Goal: Task Accomplishment & Management: Manage account settings

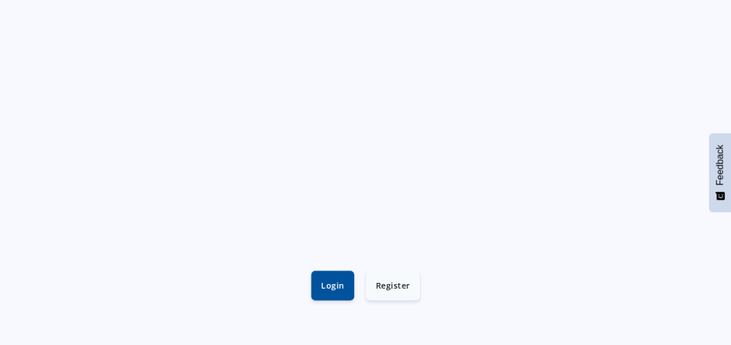
scroll to position [465, 0]
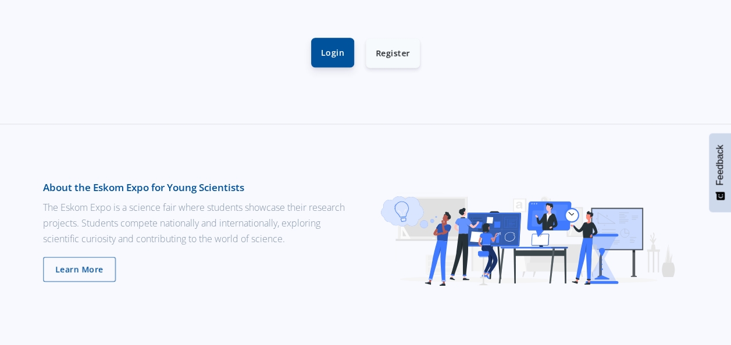
click at [337, 47] on link "Login" at bounding box center [332, 53] width 43 height 30
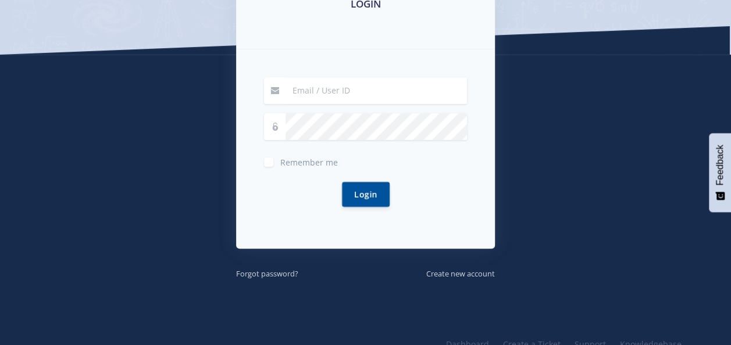
scroll to position [233, 0]
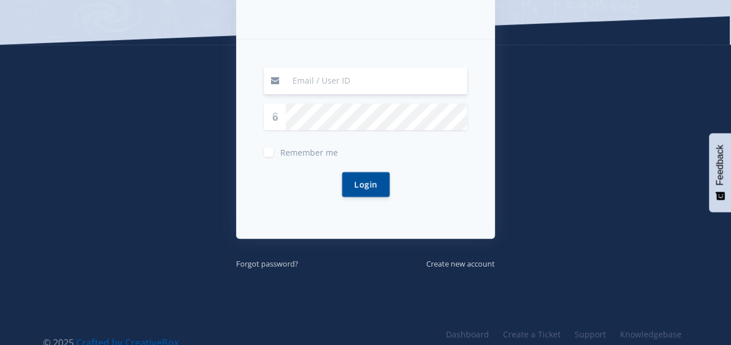
click at [358, 85] on input at bounding box center [376, 80] width 181 height 27
type input "[EMAIL_ADDRESS][DOMAIN_NAME]"
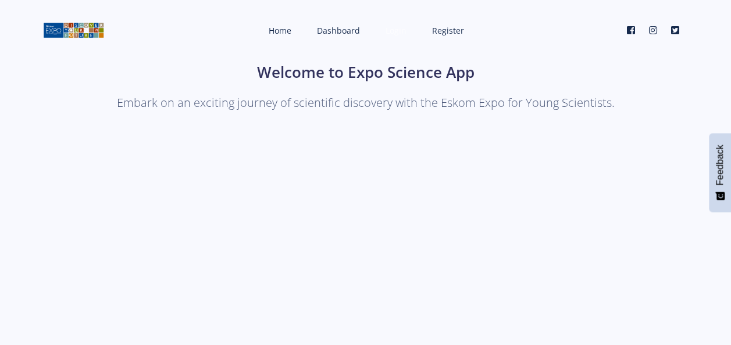
click at [394, 32] on span "Login" at bounding box center [396, 30] width 21 height 11
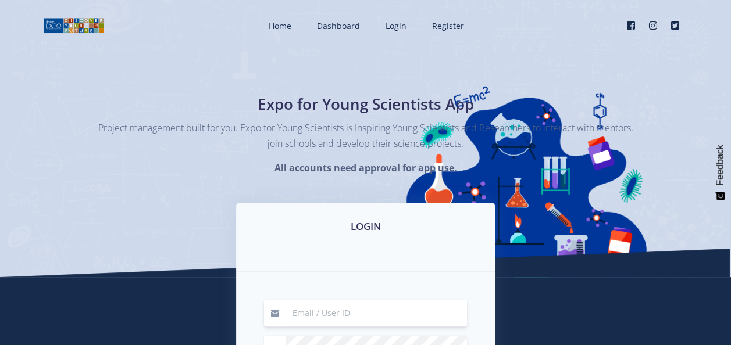
click at [344, 313] on input at bounding box center [376, 313] width 181 height 27
type input "[EMAIL_ADDRESS][DOMAIN_NAME]"
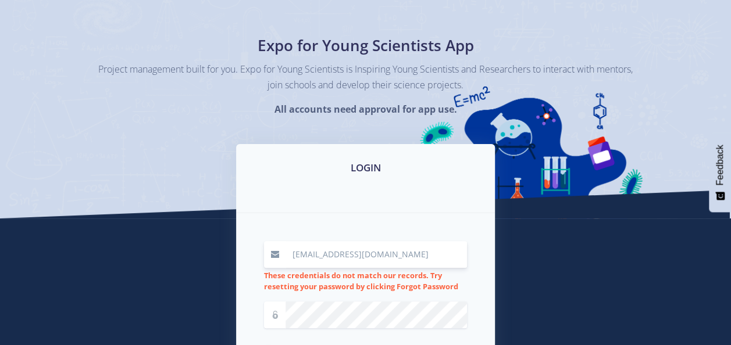
scroll to position [116, 0]
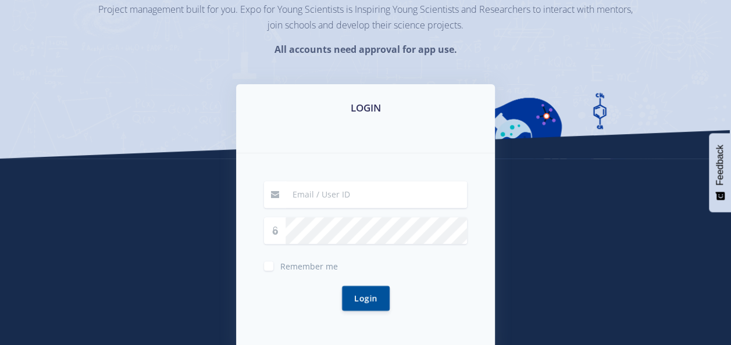
scroll to position [174, 0]
